Goal: Task Accomplishment & Management: Manage account settings

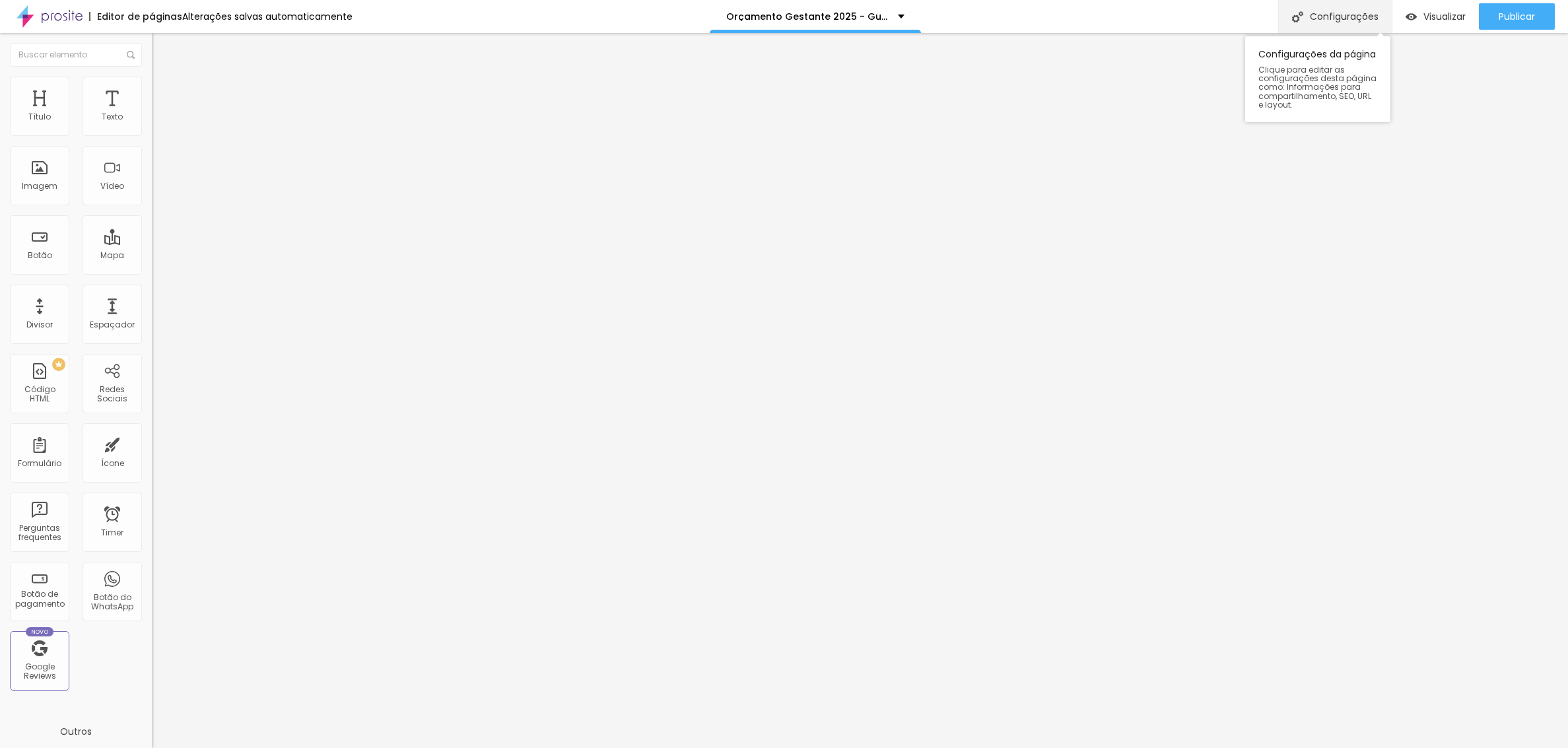
click at [1344, 18] on div "Configurações" at bounding box center [1336, 16] width 114 height 33
click at [1026, 748] on div at bounding box center [784, 763] width 1568 height 12
click at [1361, 23] on div "Configurações" at bounding box center [1336, 16] width 114 height 33
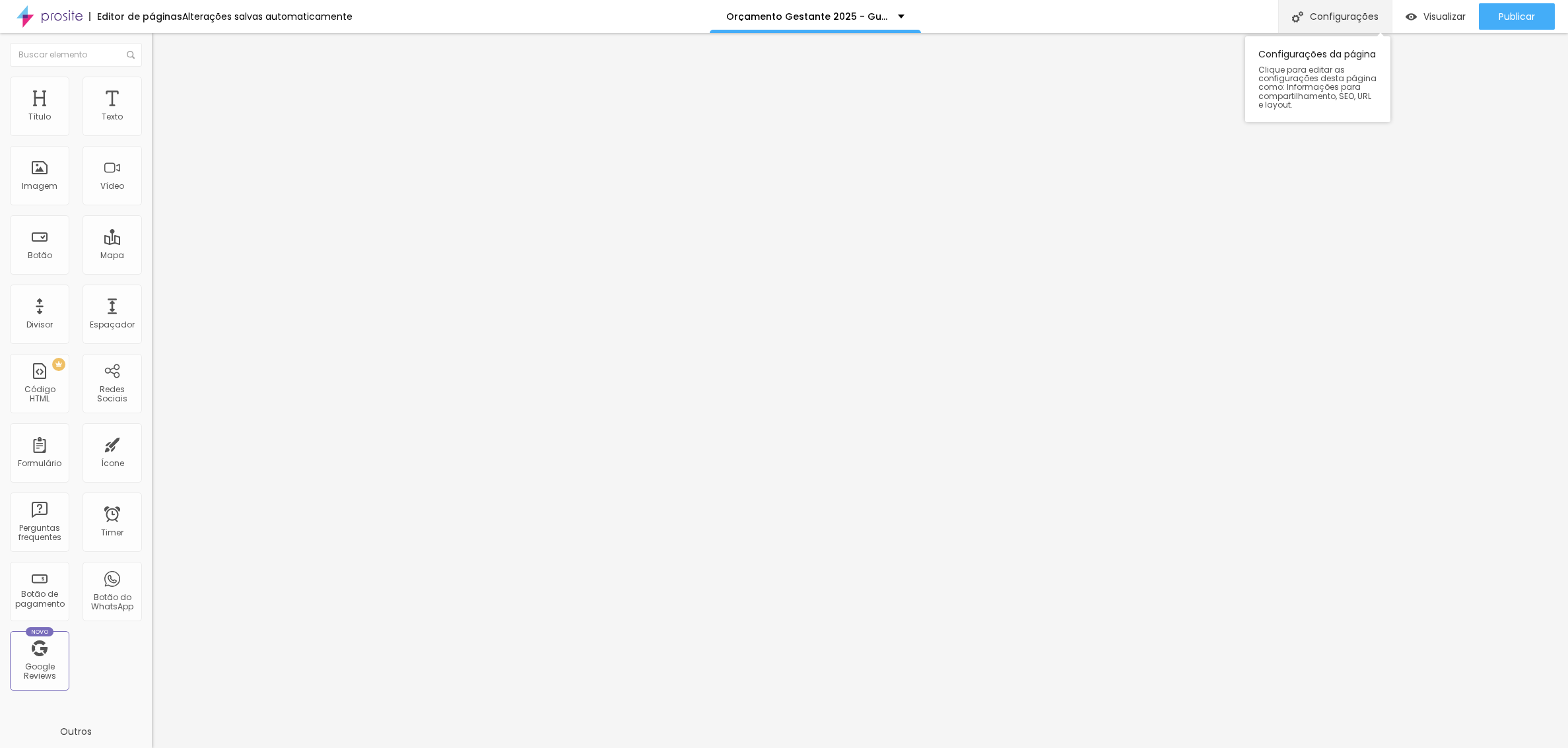
click at [1351, 15] on div "Configurações" at bounding box center [1336, 16] width 114 height 33
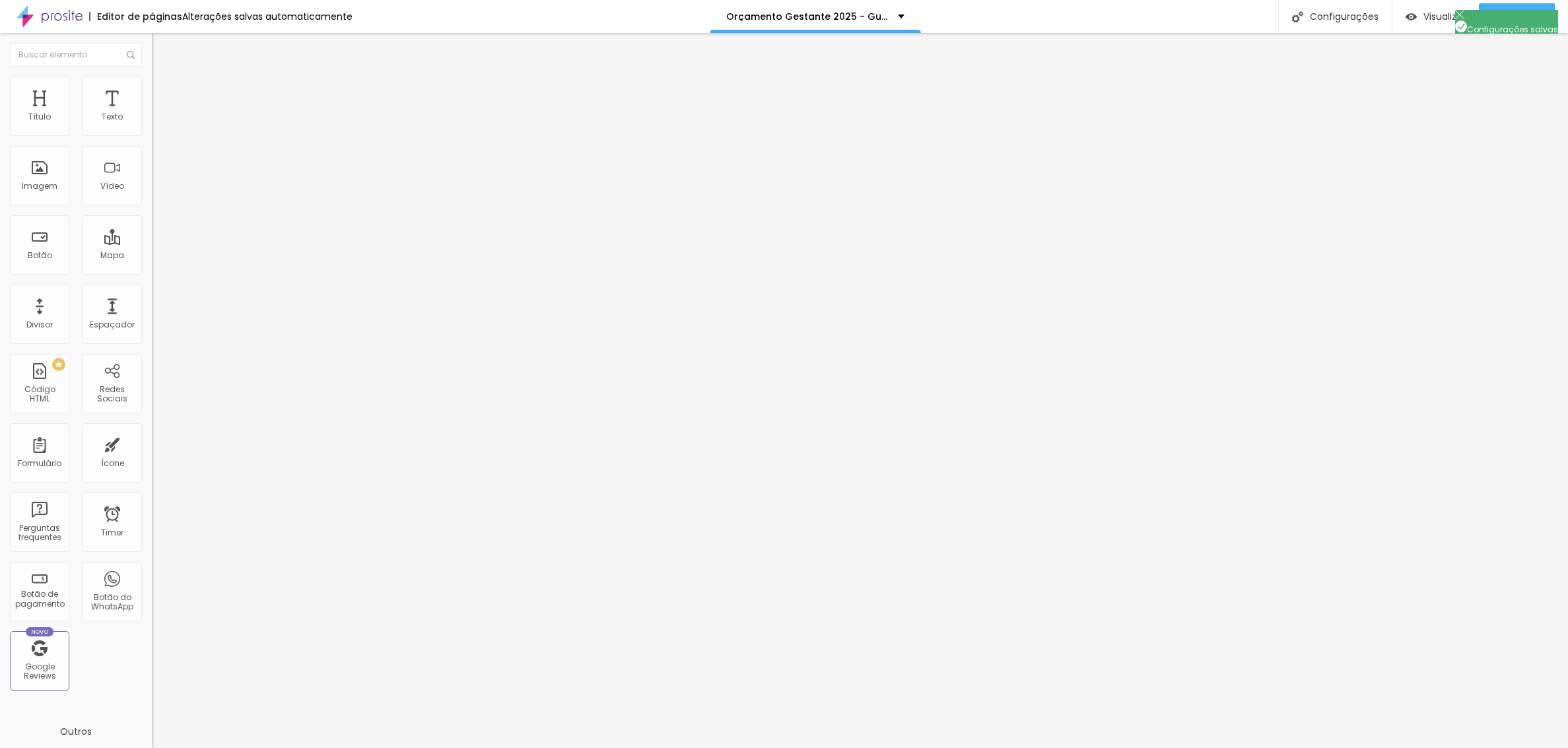
click at [1334, 20] on div "Configurações" at bounding box center [1336, 16] width 114 height 33
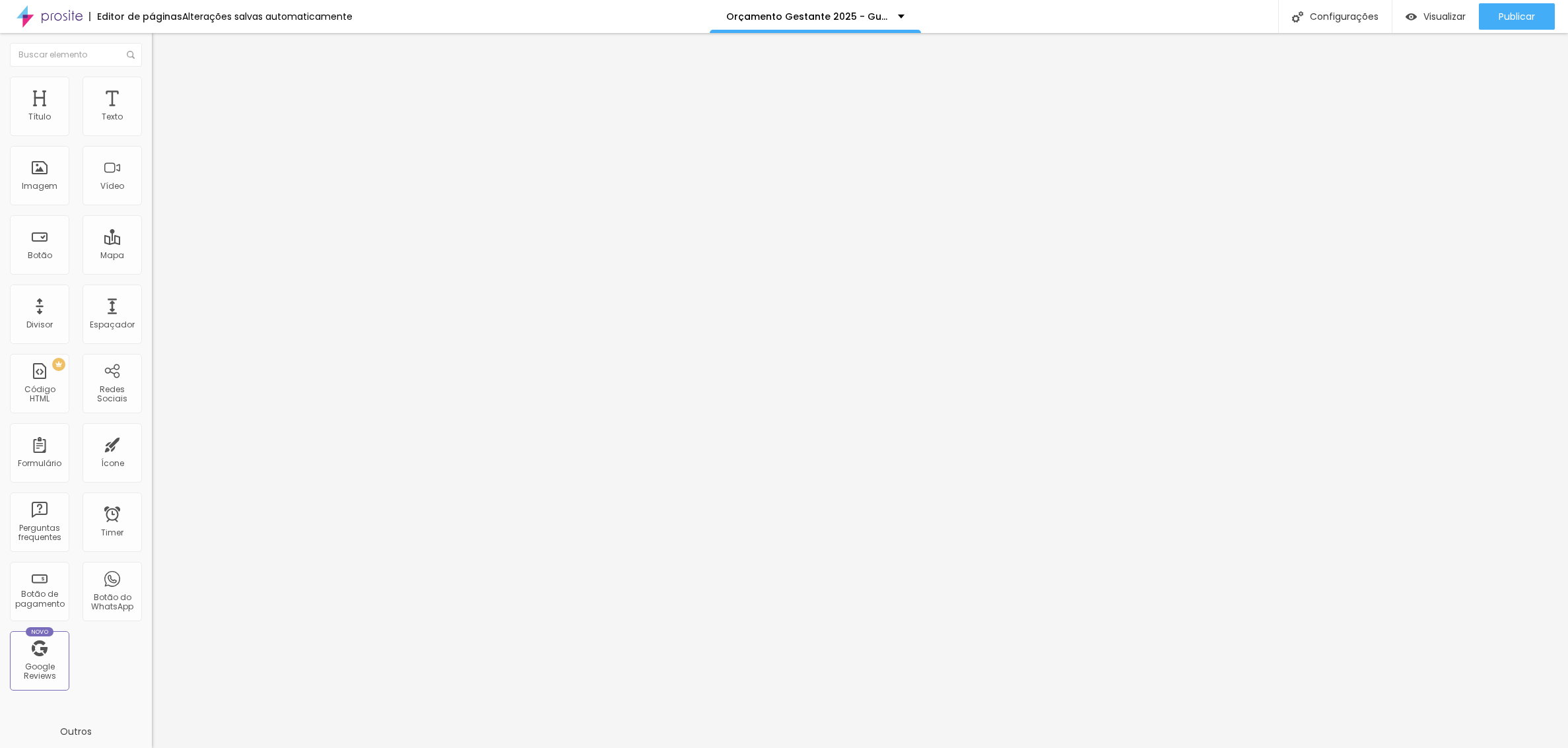
click at [1331, 11] on div "Configurações" at bounding box center [1336, 16] width 114 height 33
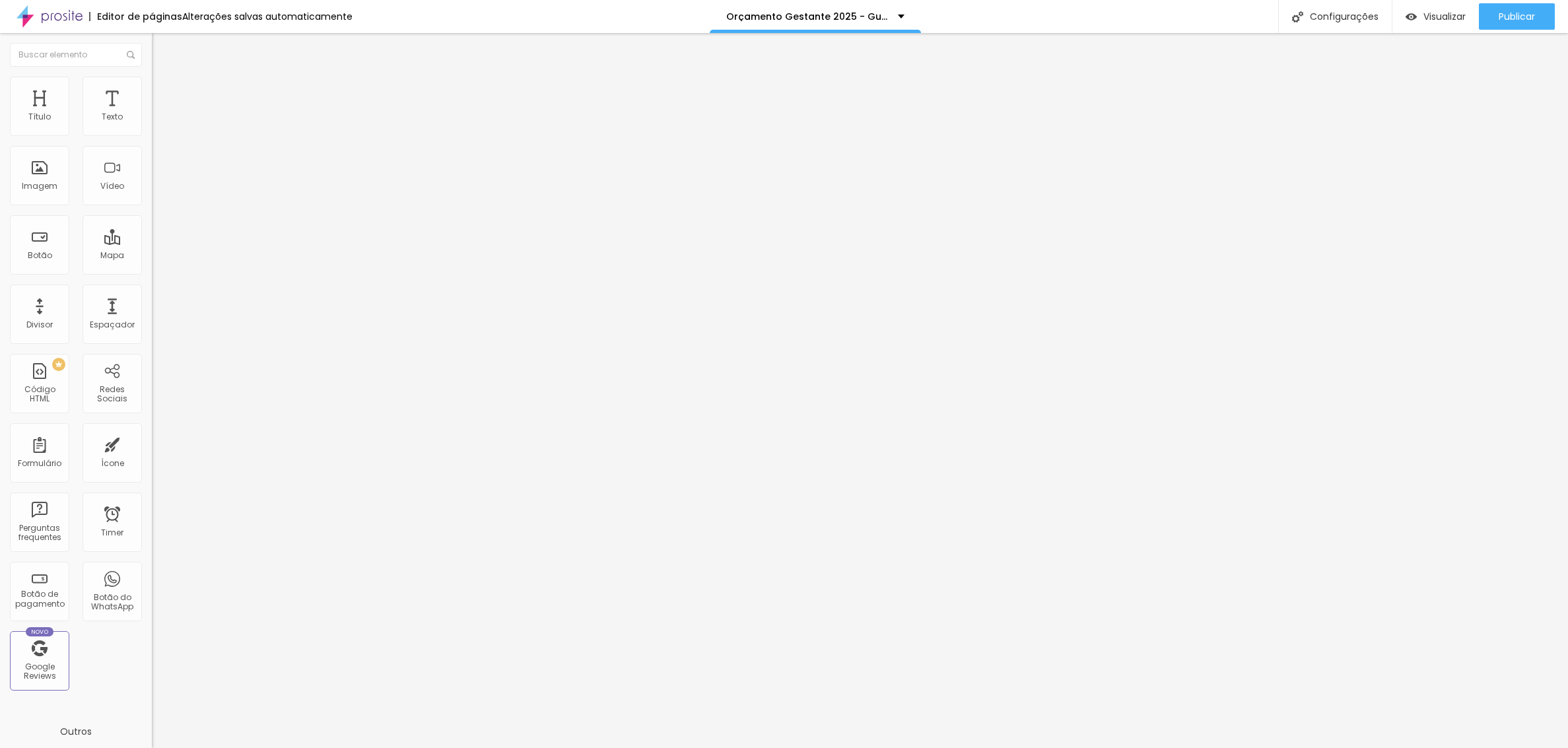
scroll to position [7073, 0]
click at [1502, 15] on span "Publicar" at bounding box center [1517, 16] width 36 height 10
click at [1434, 14] on span "Visualizar" at bounding box center [1432, 16] width 42 height 10
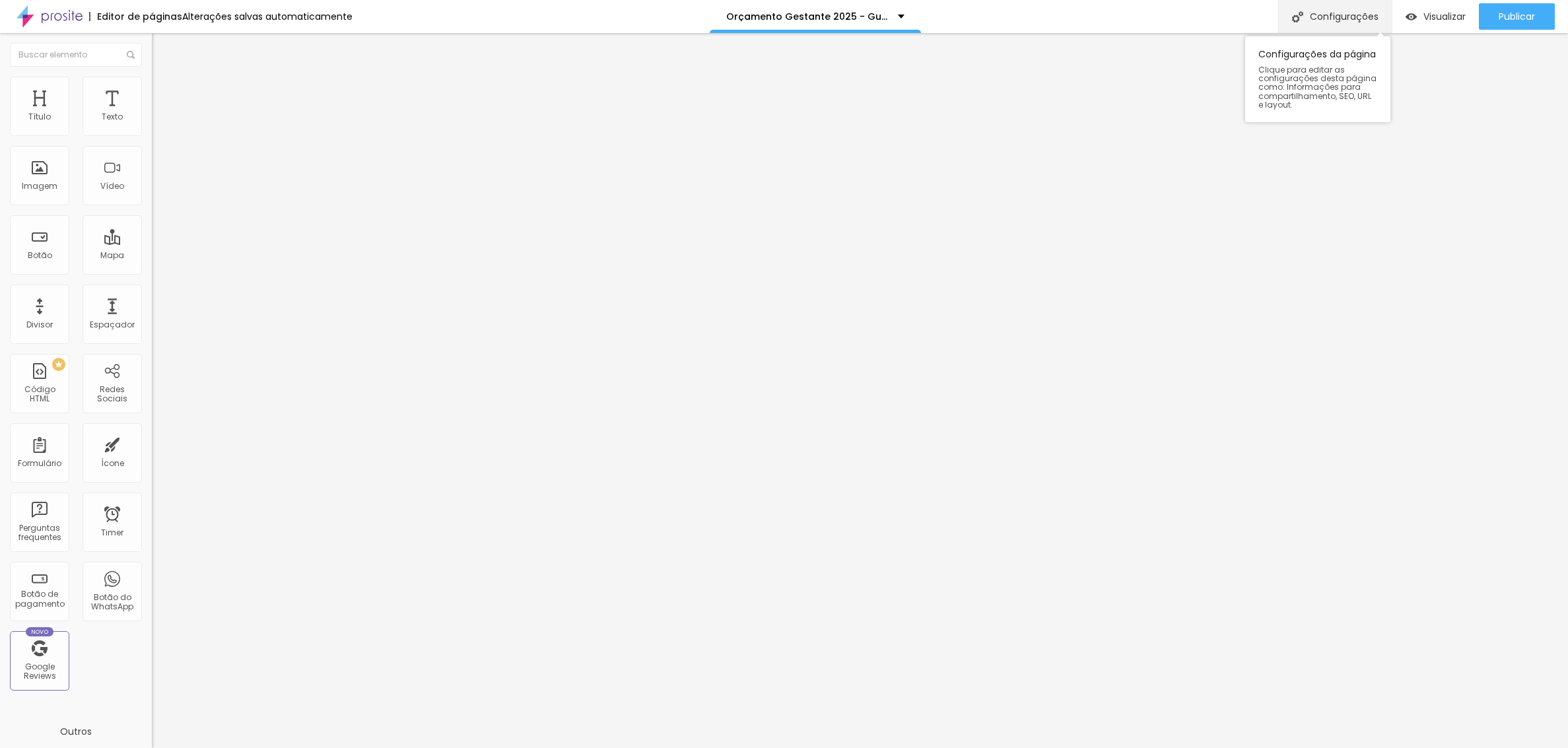
click at [1337, 11] on div "Configurações" at bounding box center [1336, 16] width 114 height 33
